Goal: Information Seeking & Learning: Learn about a topic

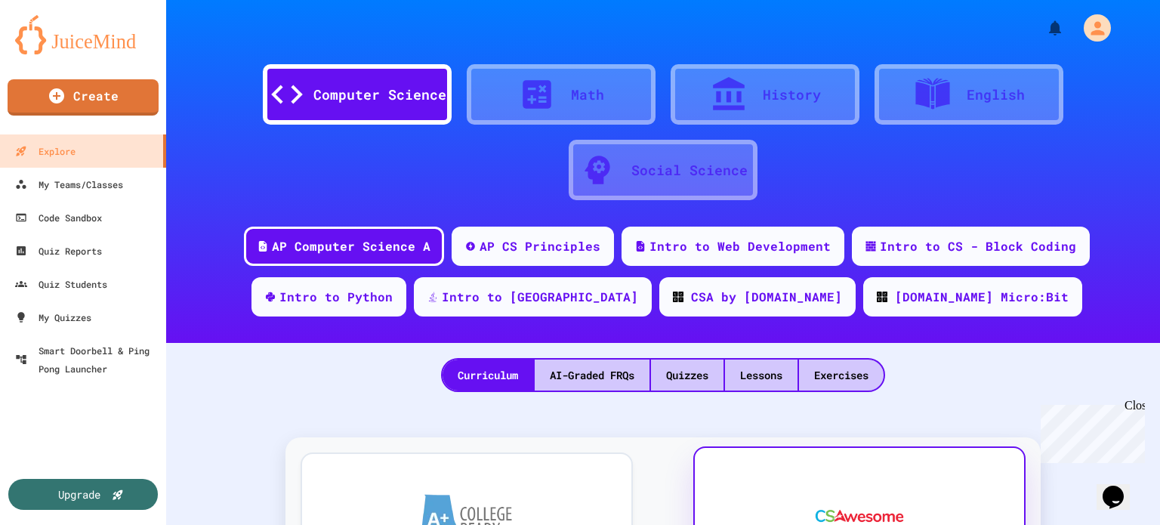
scroll to position [252, 0]
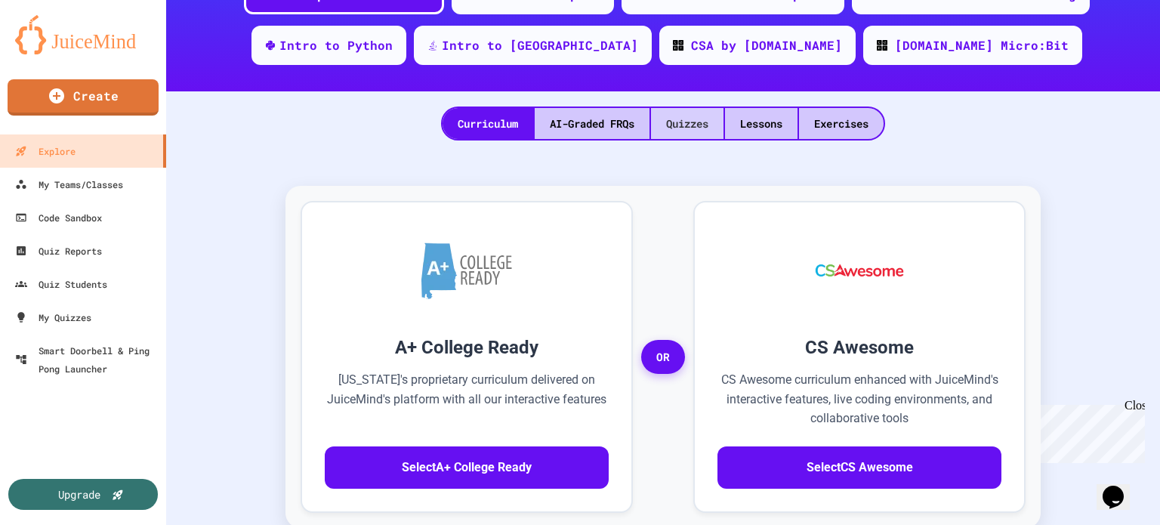
click at [656, 132] on div "Quizzes" at bounding box center [687, 123] width 73 height 31
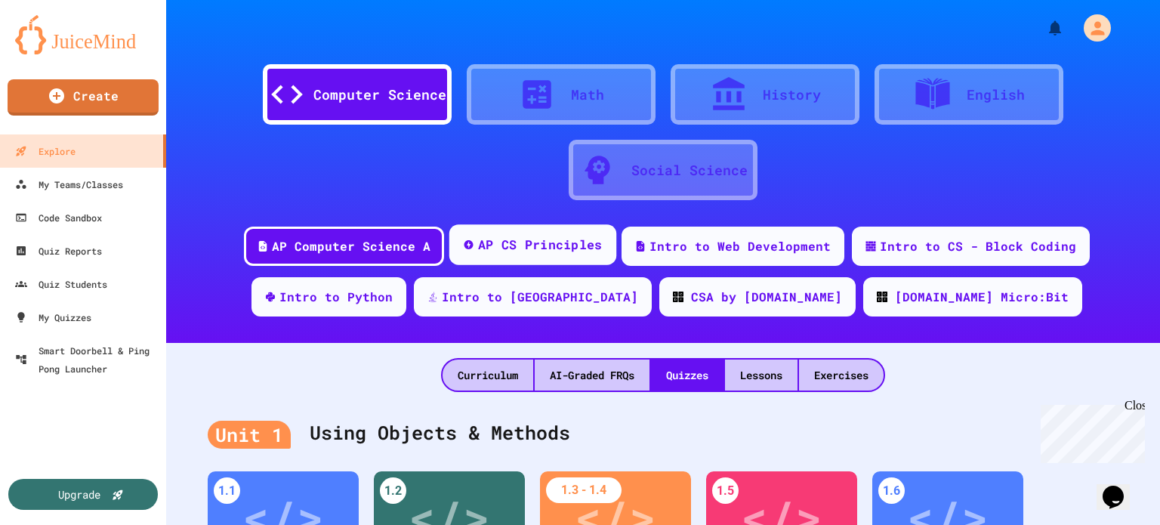
click at [488, 234] on div "AP CS Principles" at bounding box center [532, 244] width 167 height 41
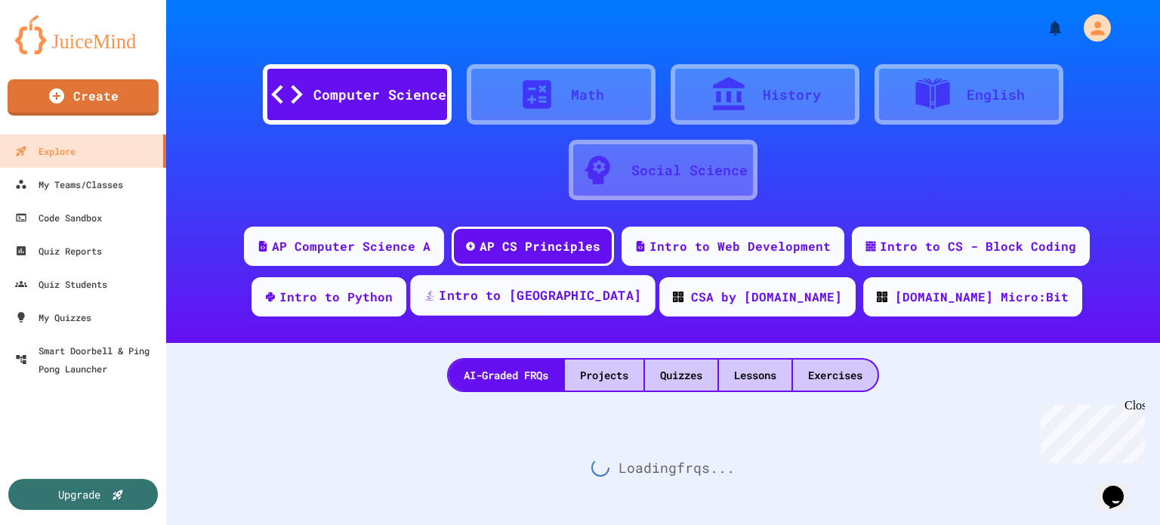
scroll to position [29, 0]
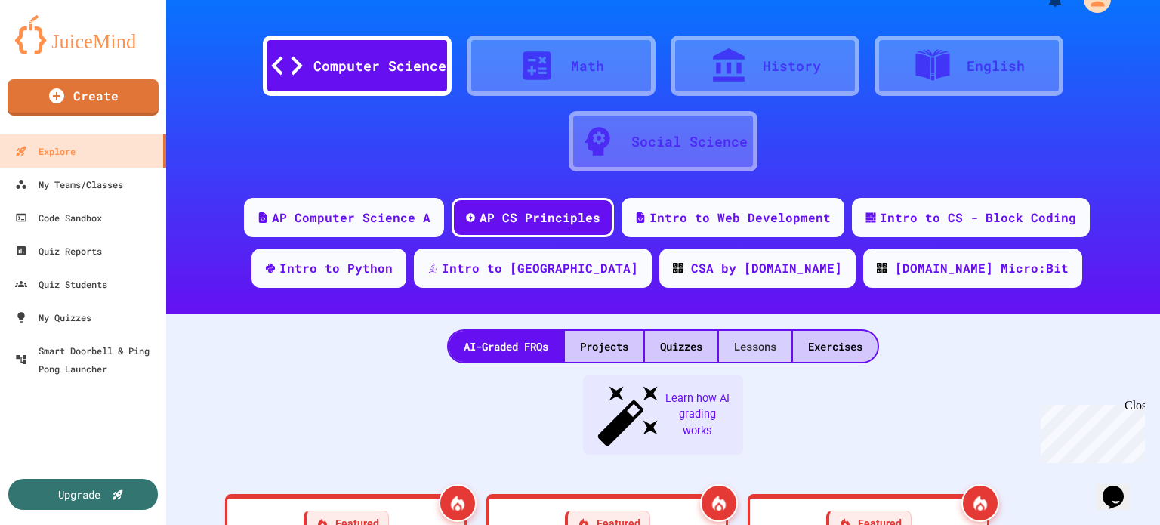
click at [737, 338] on div "Lessons" at bounding box center [755, 346] width 73 height 31
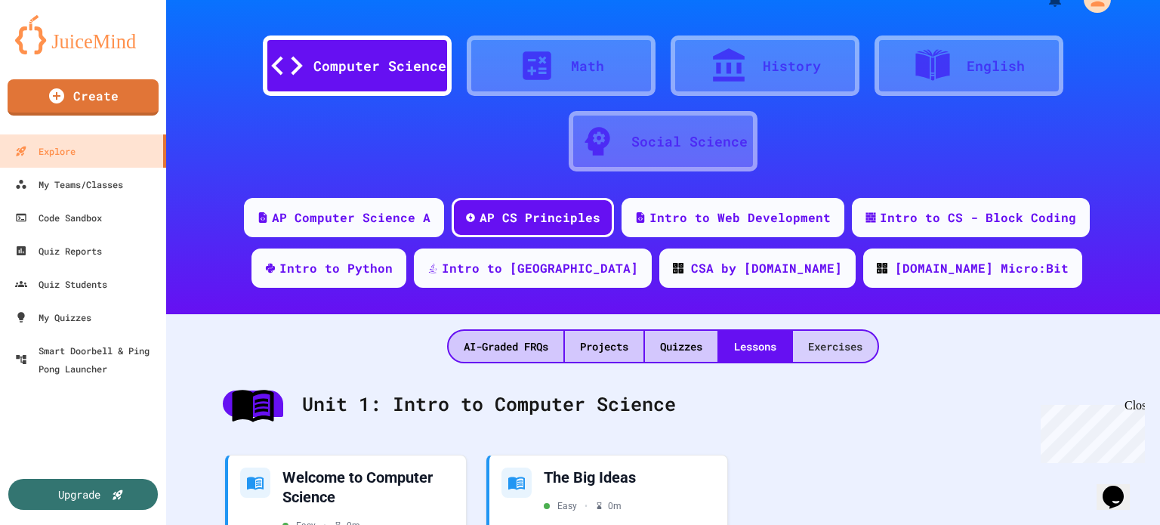
click at [837, 341] on div "Exercises" at bounding box center [835, 346] width 85 height 31
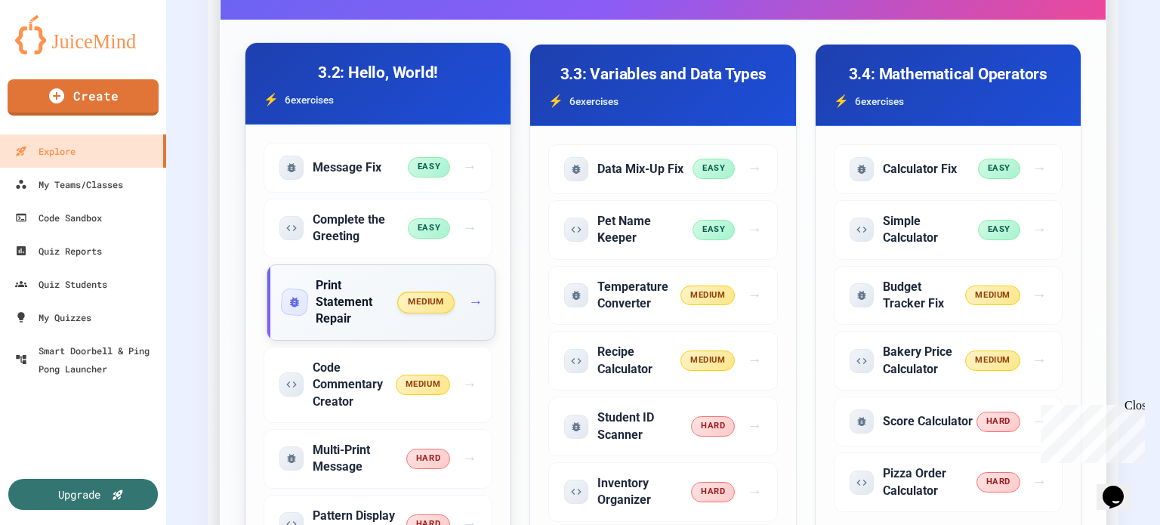
scroll to position [784, 0]
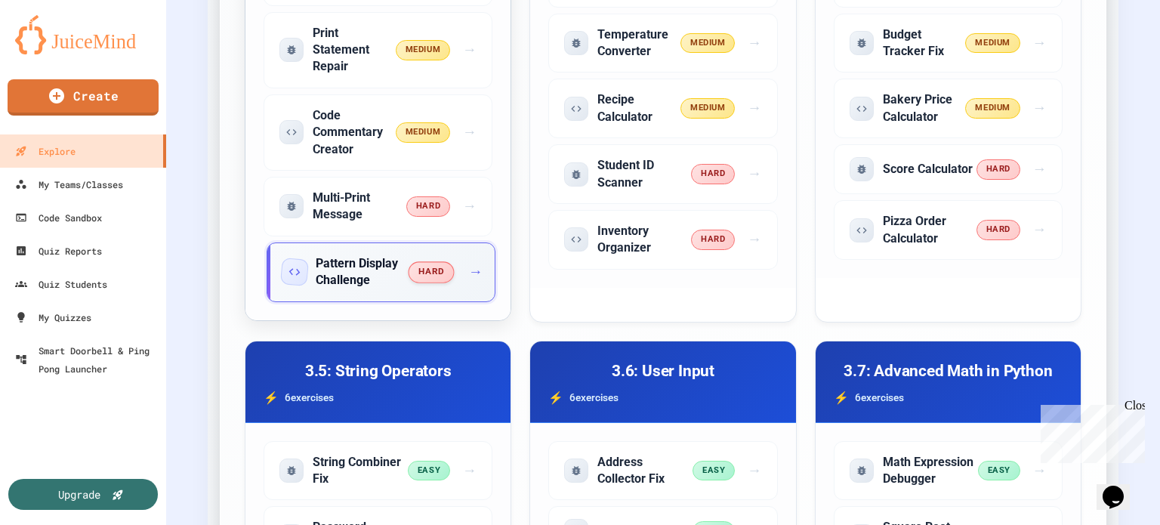
click at [409, 255] on div "Pattern Display Challenge" at bounding box center [346, 272] width 127 height 34
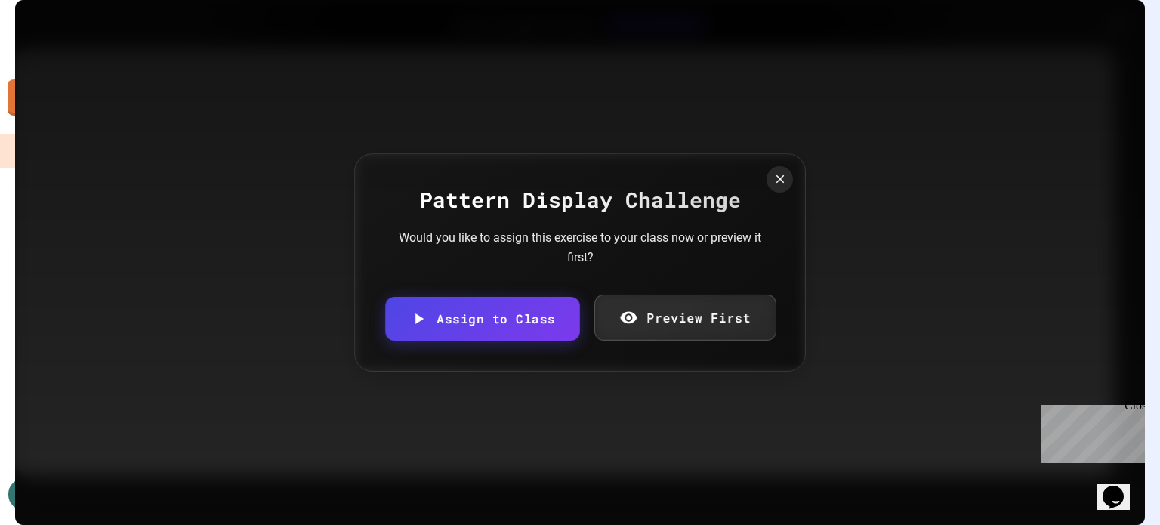
click at [653, 304] on link "Preview First" at bounding box center [685, 318] width 182 height 46
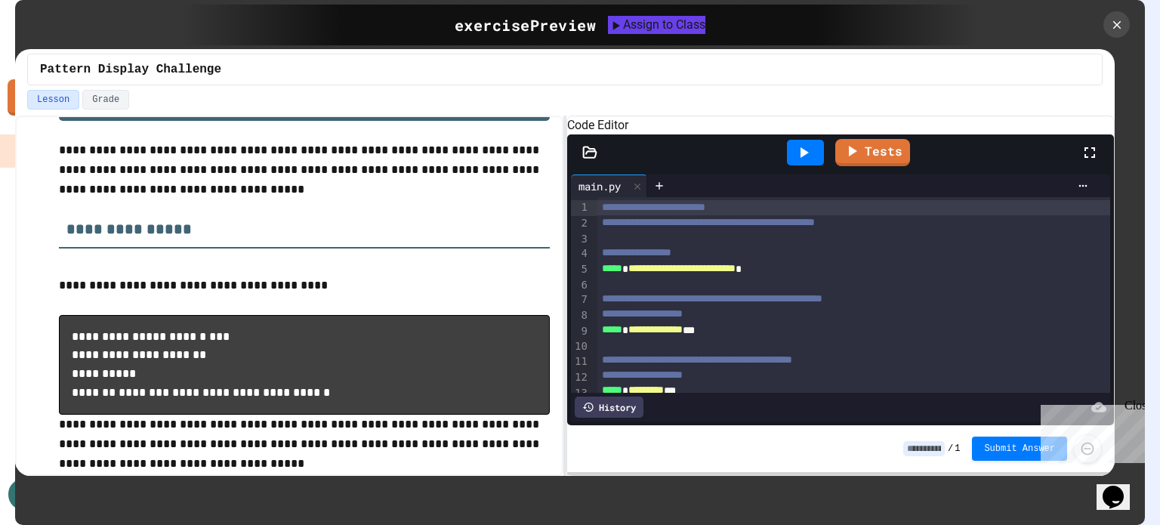
scroll to position [110, 0]
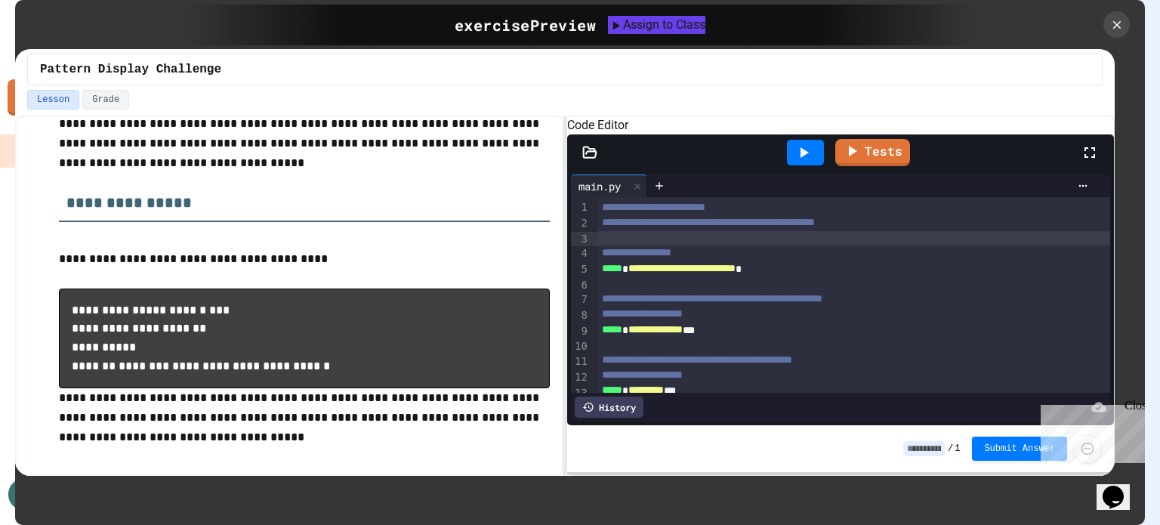
click at [674, 246] on div at bounding box center [854, 238] width 513 height 15
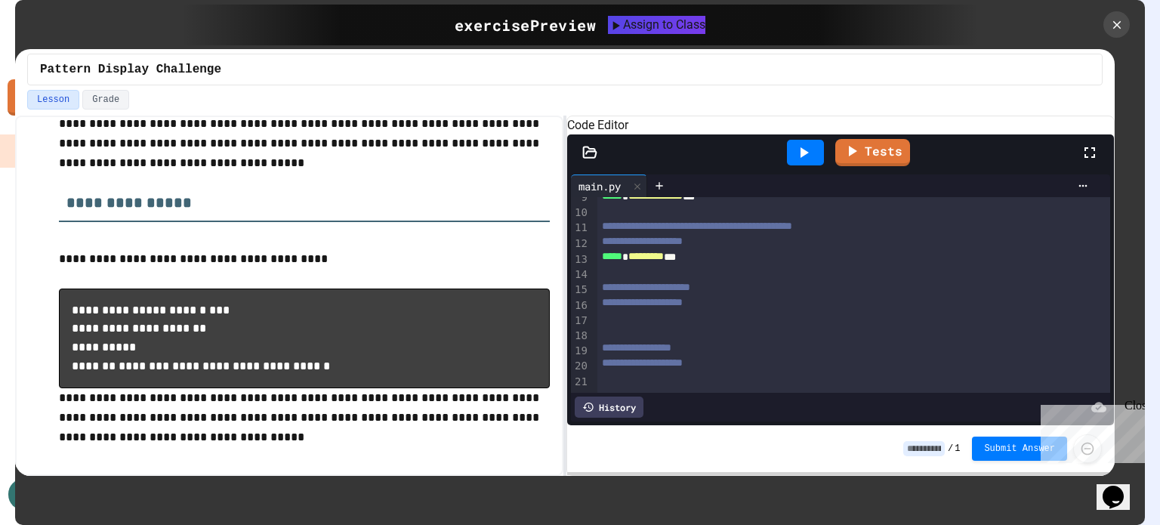
scroll to position [0, 0]
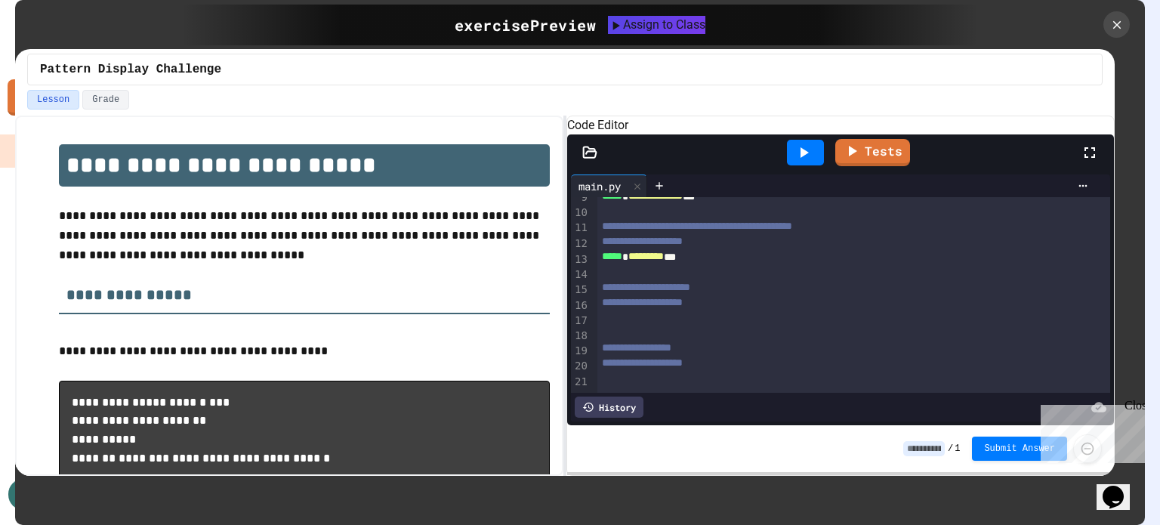
click at [107, 85] on div "Pattern Display Challenge" at bounding box center [565, 69] width 1100 height 41
click at [99, 99] on button "Grade" at bounding box center [105, 100] width 47 height 20
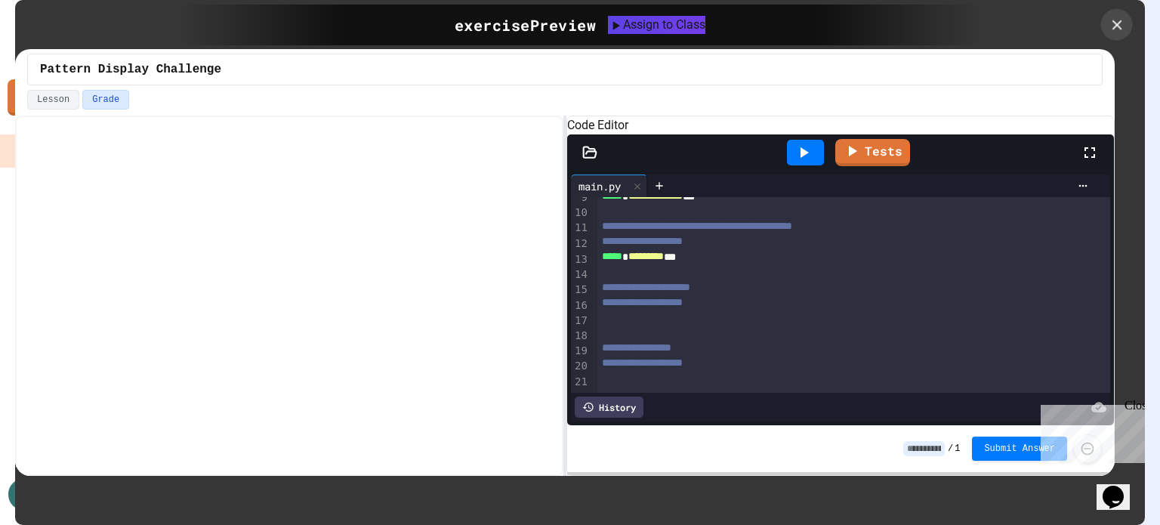
click at [1118, 32] on icon at bounding box center [1117, 25] width 17 height 17
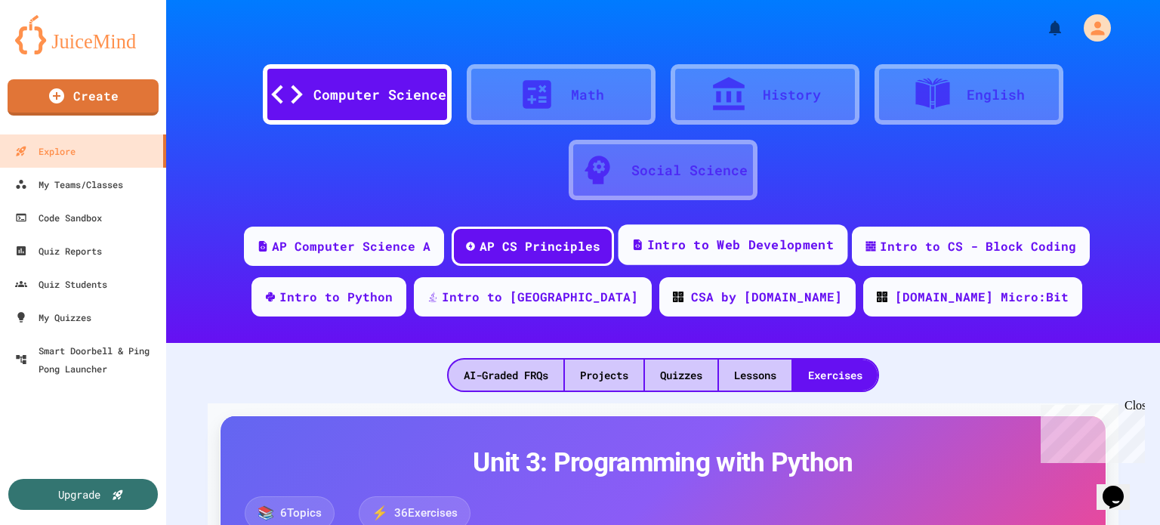
click at [638, 250] on icon at bounding box center [637, 244] width 11 height 11
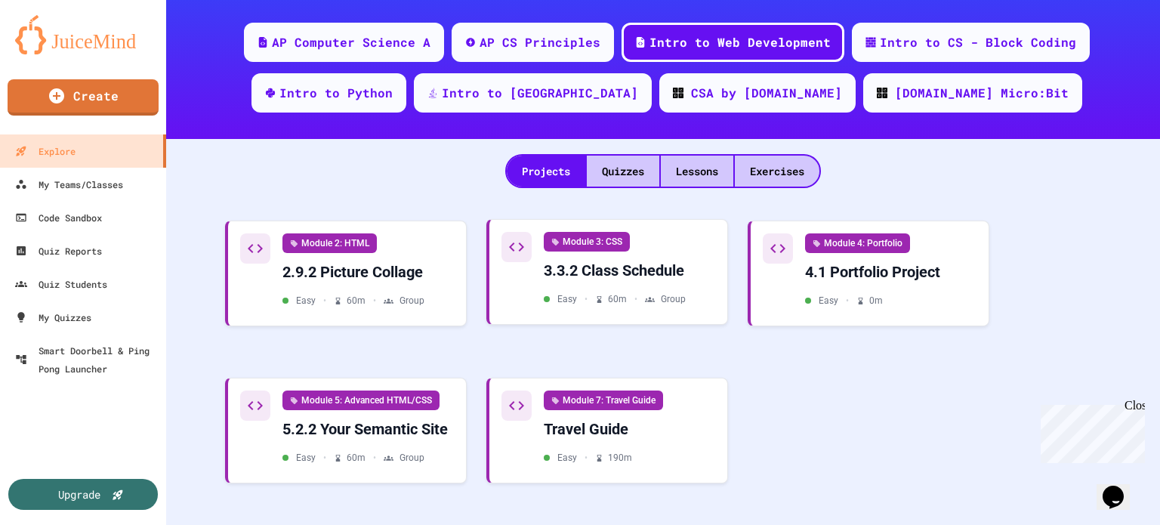
scroll to position [215, 0]
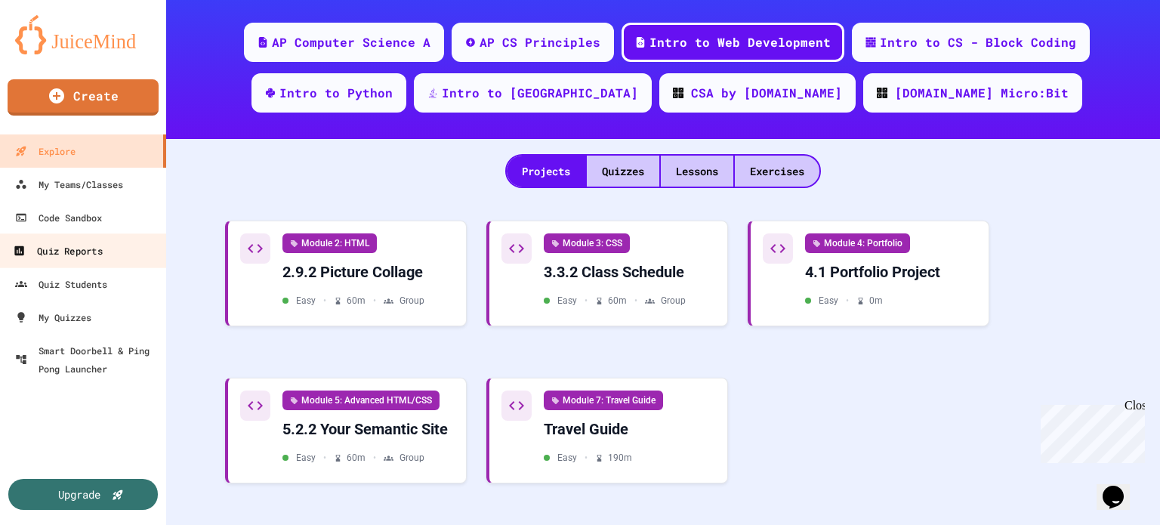
click at [54, 249] on div "Quiz Reports" at bounding box center [57, 251] width 89 height 19
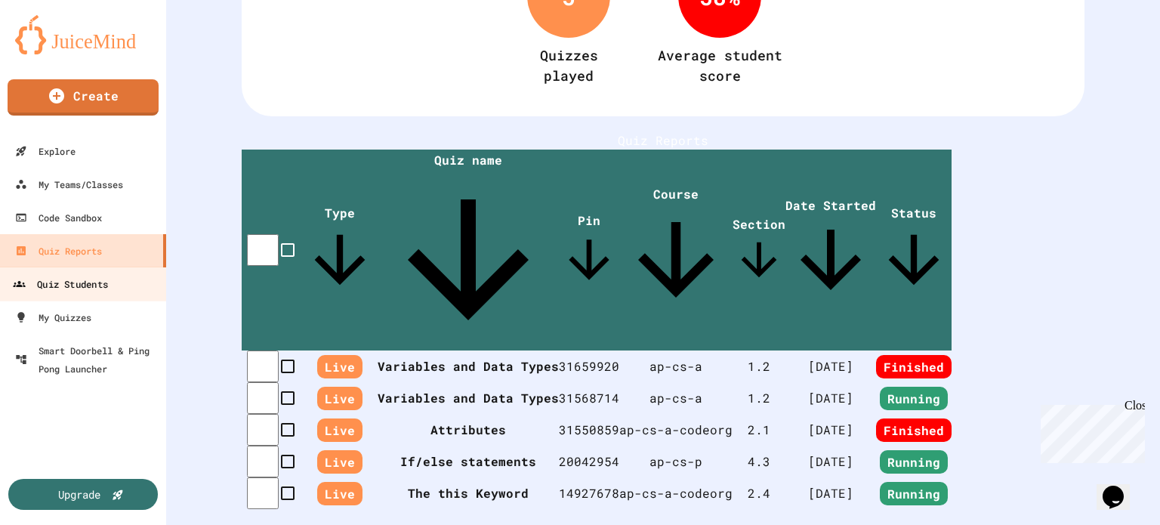
click at [62, 284] on div "Quiz Students" at bounding box center [60, 284] width 95 height 19
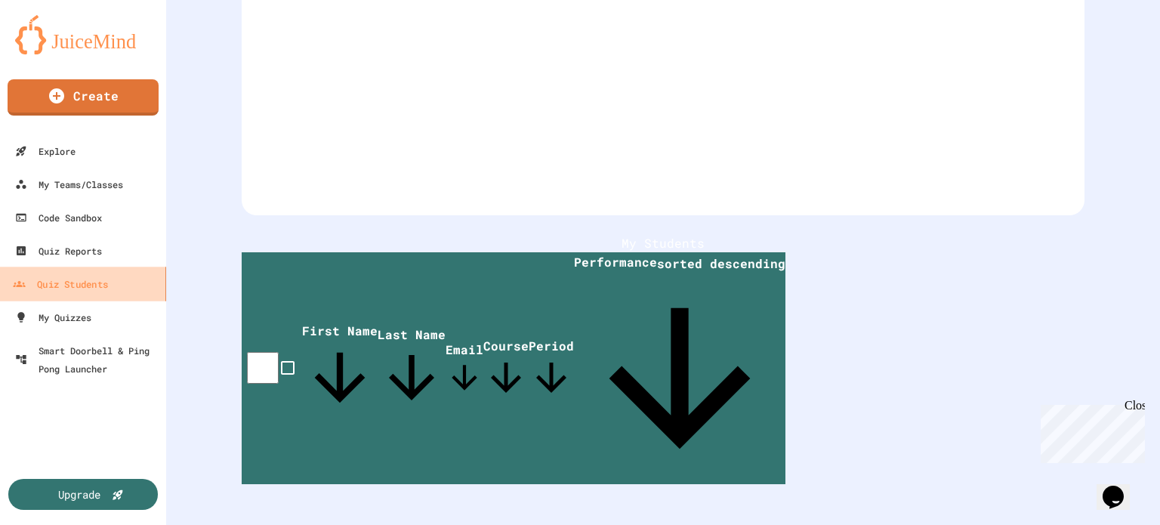
scroll to position [150, 0]
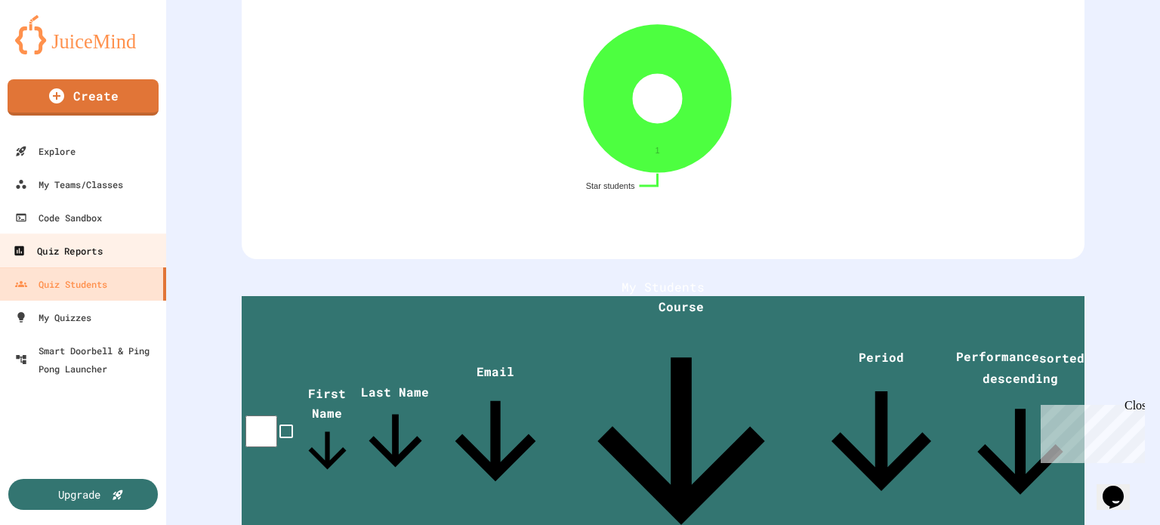
click at [60, 251] on div "Quiz Reports" at bounding box center [57, 251] width 89 height 19
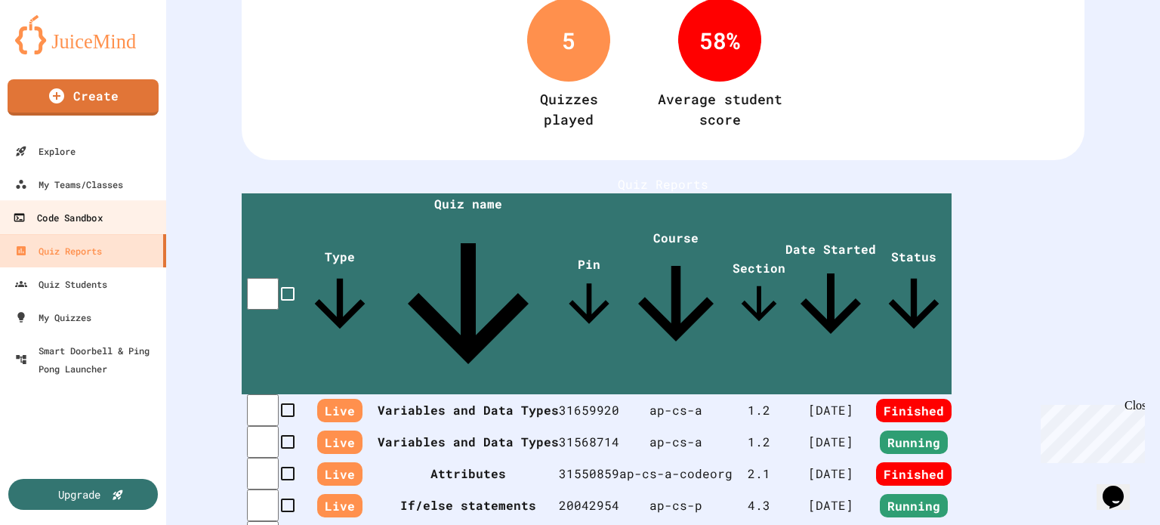
click at [57, 219] on div "Code Sandbox" at bounding box center [57, 218] width 89 height 19
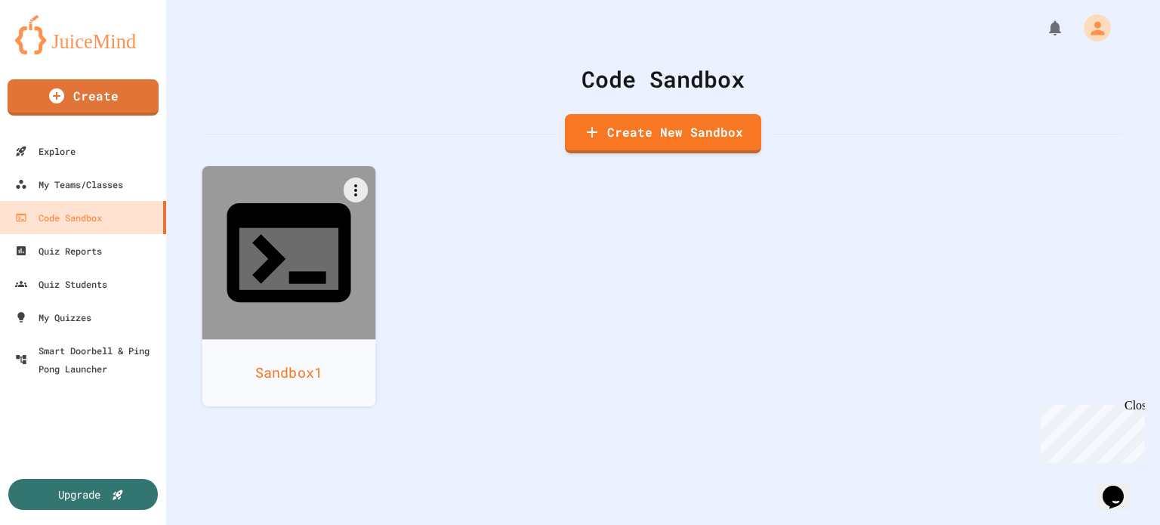
click at [307, 228] on icon at bounding box center [288, 259] width 99 height 62
